Goal: Information Seeking & Learning: Learn about a topic

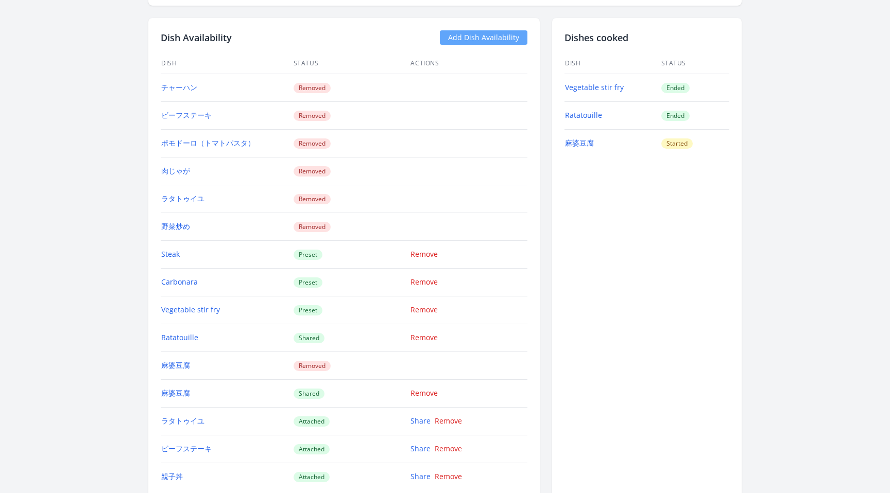
scroll to position [1154, 0]
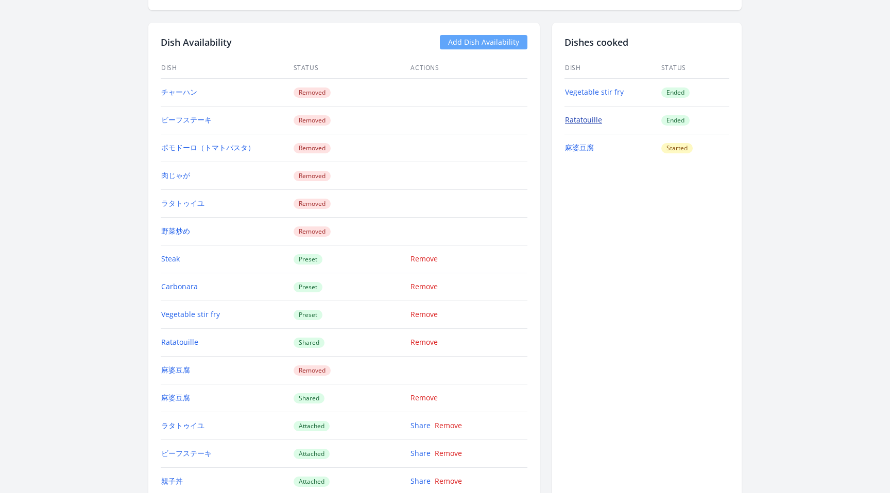
click at [590, 115] on link "Ratatouille" at bounding box center [583, 120] width 37 height 10
click at [592, 123] on link "Ratatouille" at bounding box center [583, 120] width 37 height 10
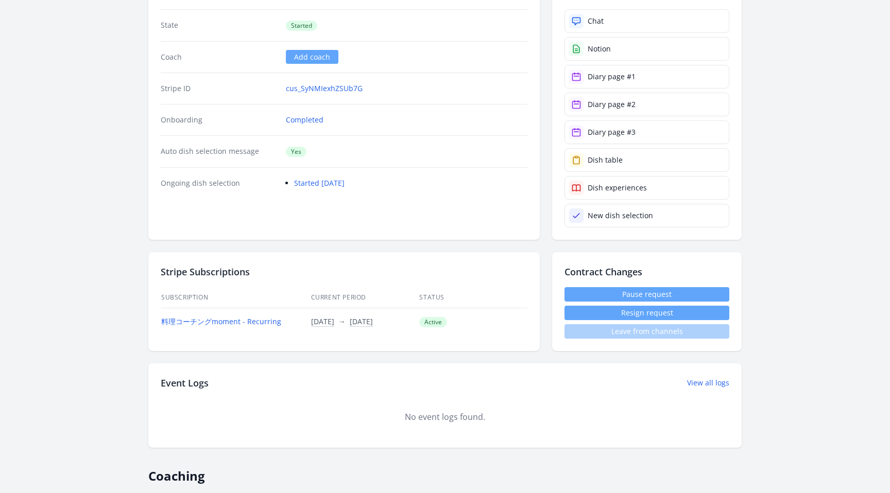
scroll to position [0, 0]
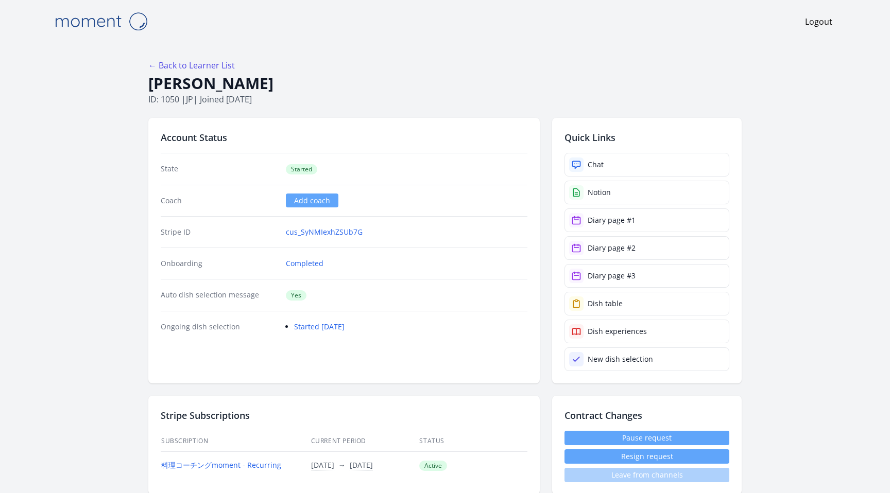
click at [213, 74] on h1 "Niraj Desai" at bounding box center [444, 84] width 593 height 20
click at [215, 71] on div "← Back to Learner List" at bounding box center [444, 65] width 593 height 12
click at [222, 63] on link "← Back to Learner List" at bounding box center [191, 65] width 87 height 11
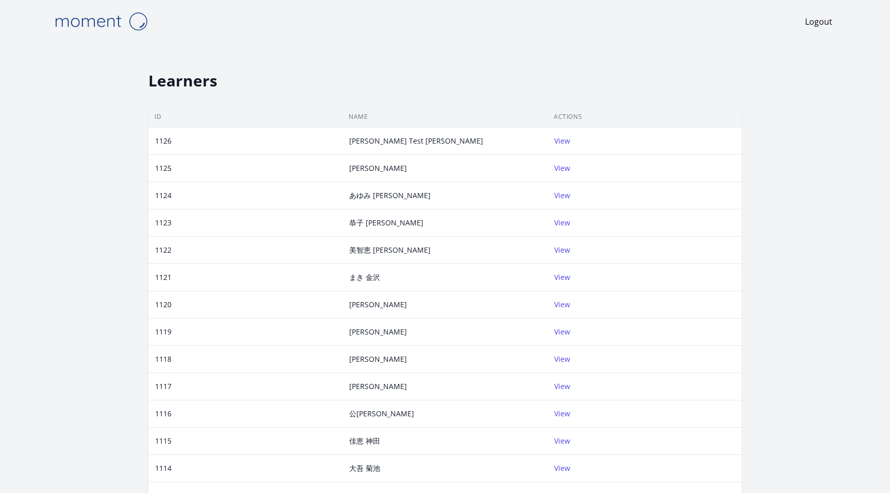
click at [280, 110] on th "ID" at bounding box center [245, 117] width 194 height 21
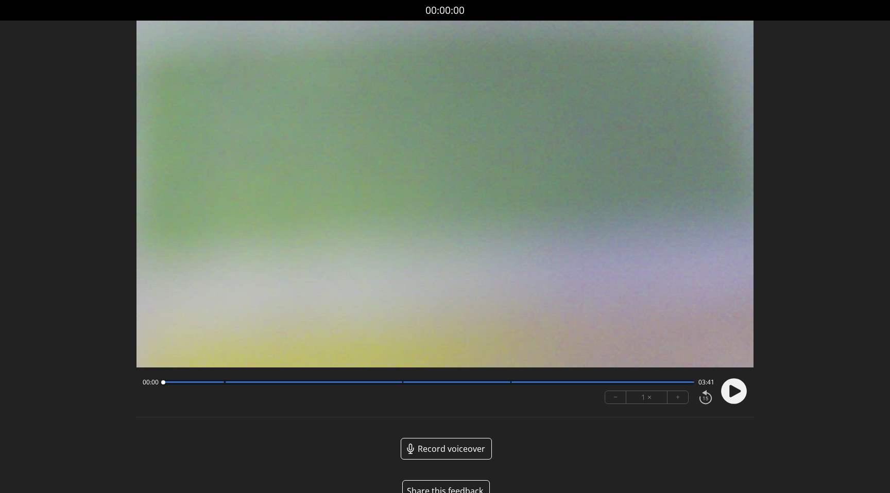
click at [734, 391] on icon at bounding box center [734, 391] width 11 height 12
click at [734, 391] on circle at bounding box center [734, 391] width 26 height 26
click at [716, 389] on div at bounding box center [731, 391] width 31 height 35
click at [734, 391] on icon at bounding box center [734, 391] width 11 height 12
click at [202, 383] on div at bounding box center [428, 382] width 531 height 5
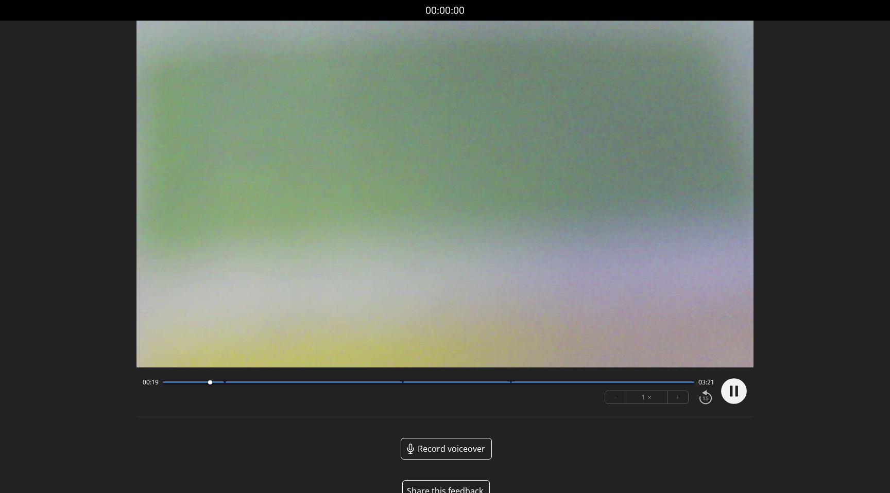
click at [231, 383] on div at bounding box center [314, 383] width 177 height 2
click at [196, 383] on div at bounding box center [428, 382] width 531 height 5
click at [238, 385] on div "00:14 03:26" at bounding box center [429, 382] width 572 height 8
click at [244, 381] on div at bounding box center [428, 382] width 531 height 5
click at [373, 379] on div "00:34 03:06" at bounding box center [429, 382] width 572 height 8
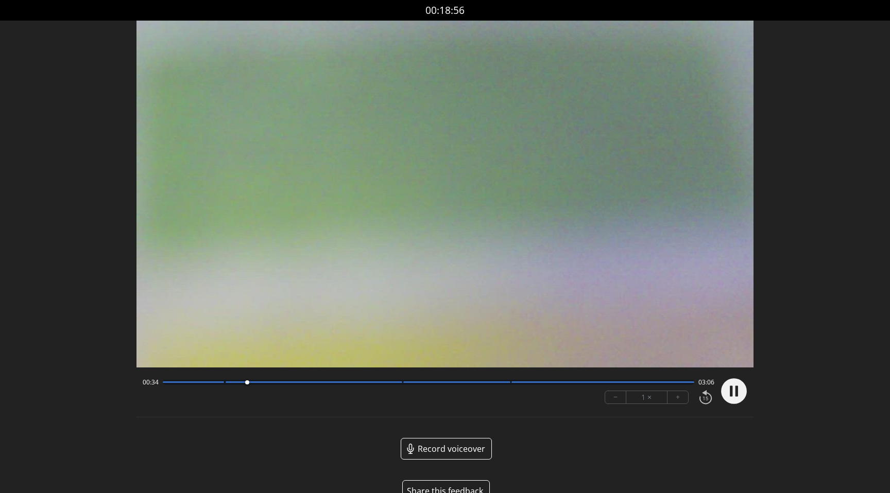
click at [379, 381] on div at bounding box center [428, 382] width 531 height 5
click at [393, 382] on div at bounding box center [314, 383] width 177 height 2
click at [421, 382] on div at bounding box center [456, 383] width 107 height 2
click at [523, 384] on div at bounding box center [428, 382] width 531 height 5
click at [735, 392] on icon at bounding box center [736, 391] width 3 height 11
